Goal: Navigation & Orientation: Find specific page/section

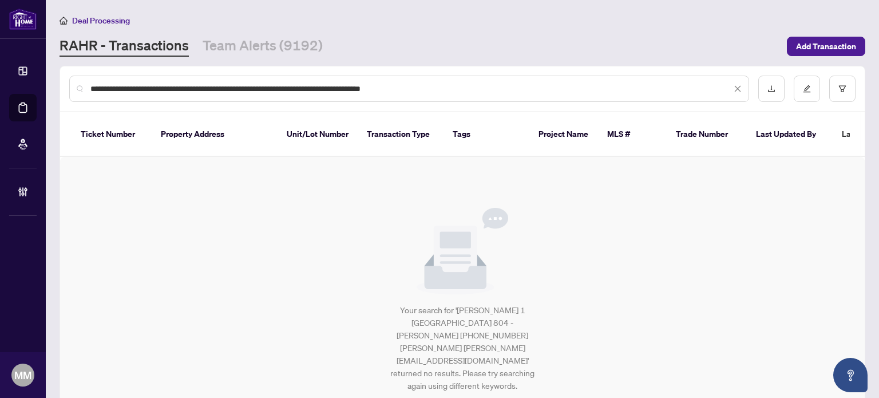
drag, startPoint x: 569, startPoint y: 88, endPoint x: 13, endPoint y: 111, distance: 556.0
click at [0, 105] on div "**********" at bounding box center [439, 199] width 879 height 398
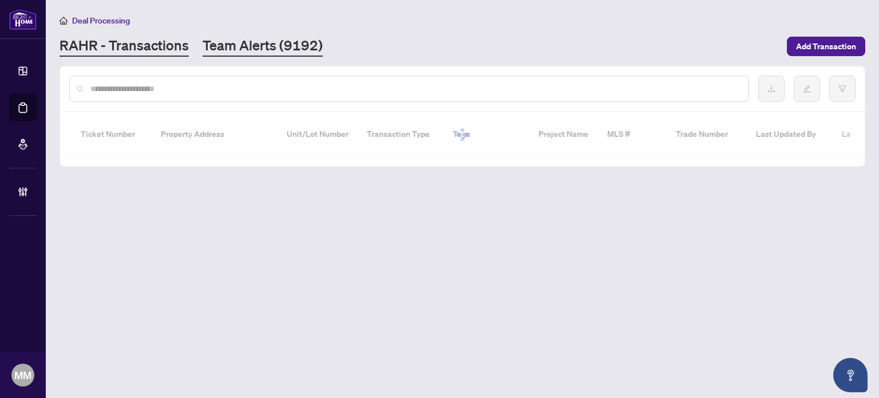
click at [249, 51] on link "Team Alerts (9192)" at bounding box center [263, 46] width 120 height 21
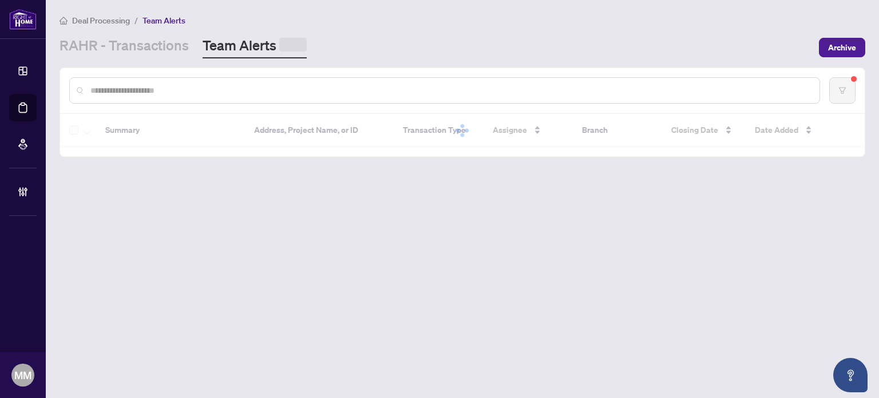
click at [281, 31] on div "Deal Processing / Team Alerts [PERSON_NAME] - Transactions Team Alerts Archive" at bounding box center [461, 36] width 805 height 45
